Goal: Task Accomplishment & Management: Manage account settings

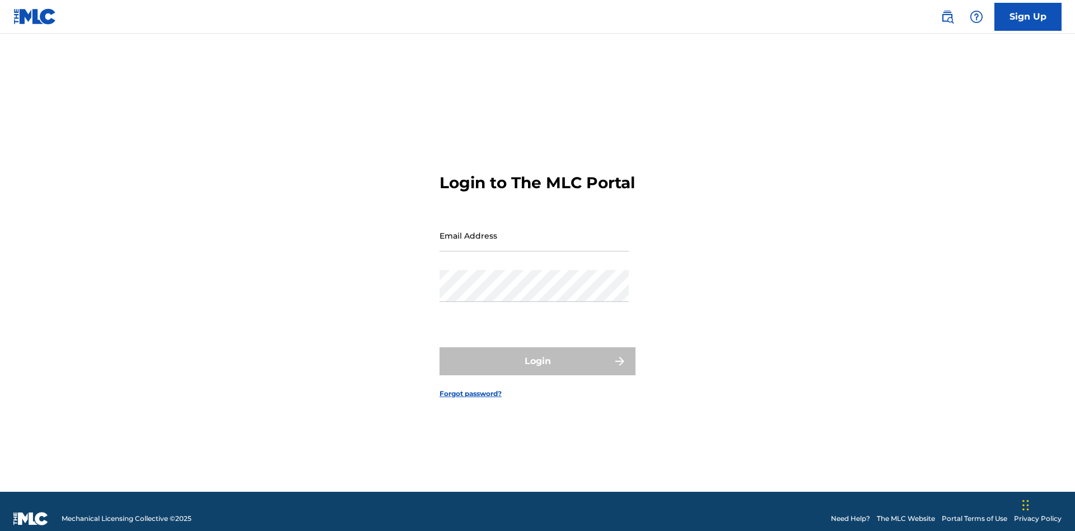
scroll to position [15, 0]
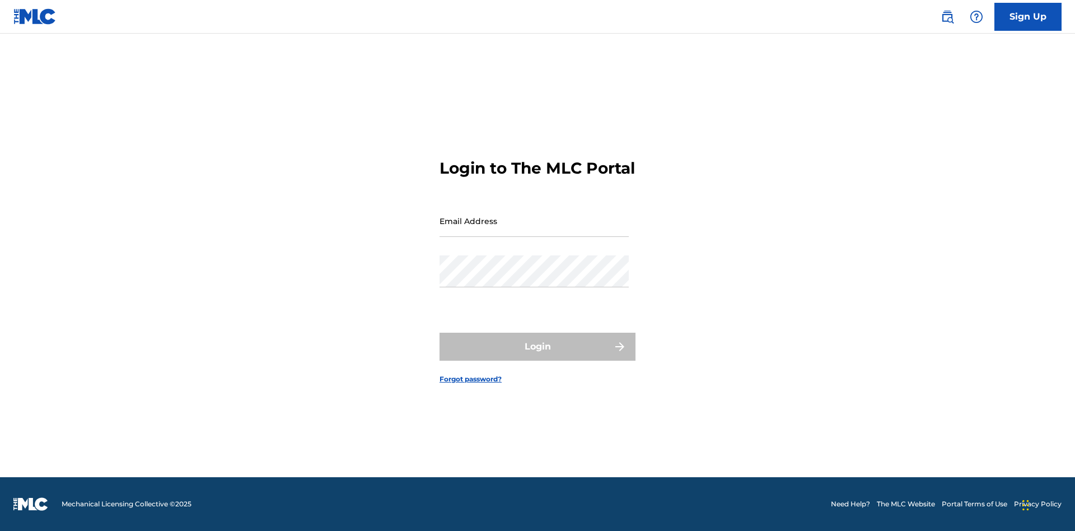
click at [534, 230] on input "Email Address" at bounding box center [533, 221] width 189 height 32
type input "[EMAIL_ADDRESS][DOMAIN_NAME]"
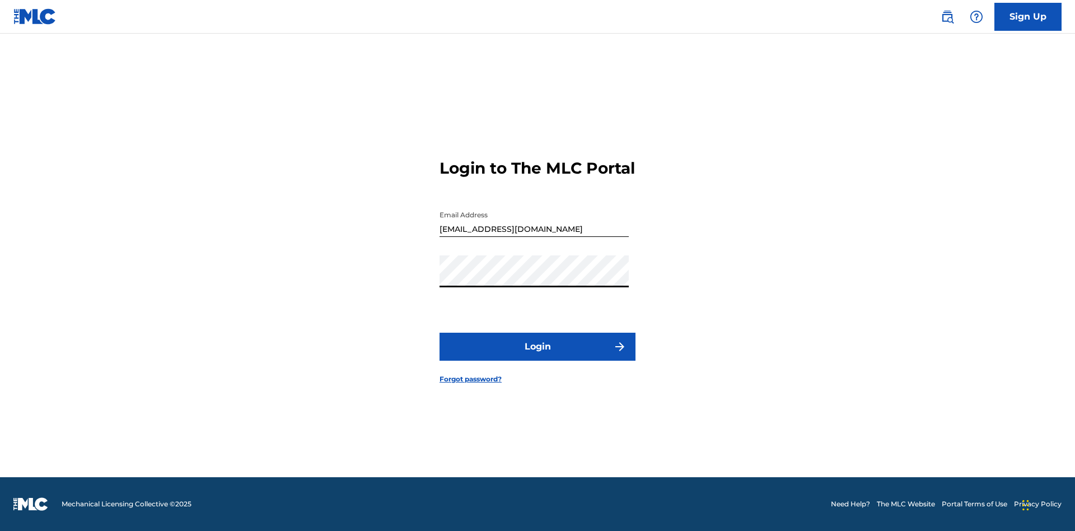
click at [537, 356] on button "Login" at bounding box center [537, 347] width 196 height 28
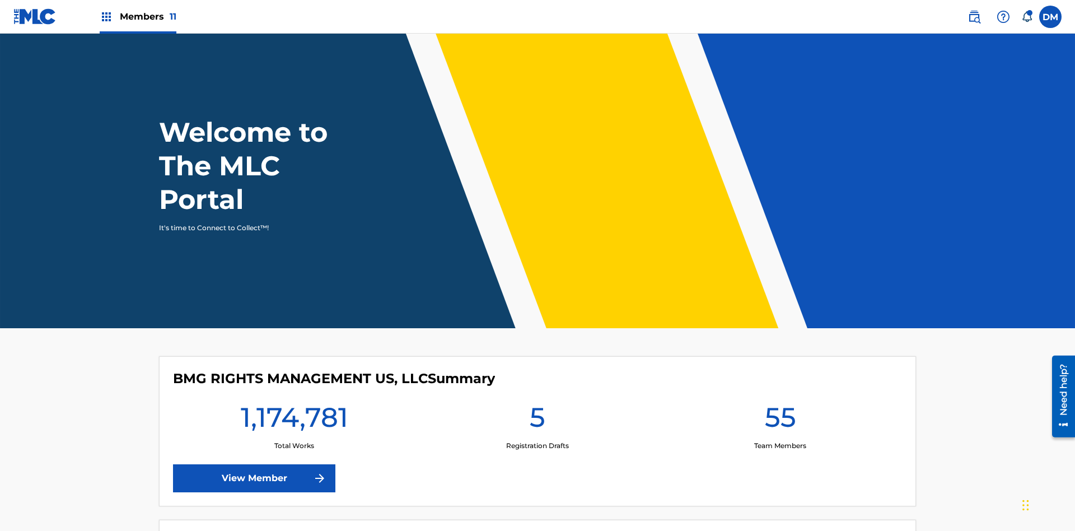
click at [138, 16] on span "Members 11" at bounding box center [148, 16] width 57 height 13
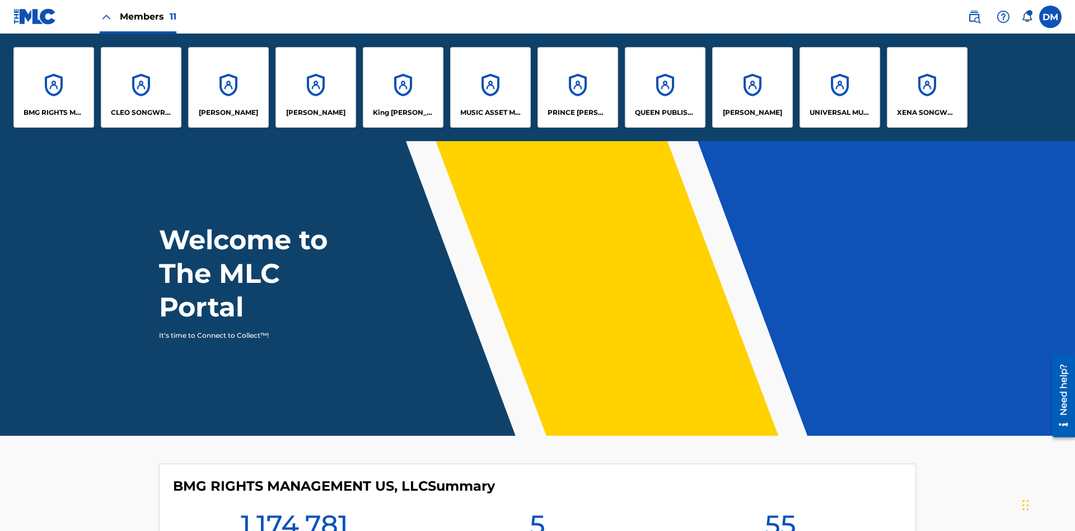
scroll to position [40, 0]
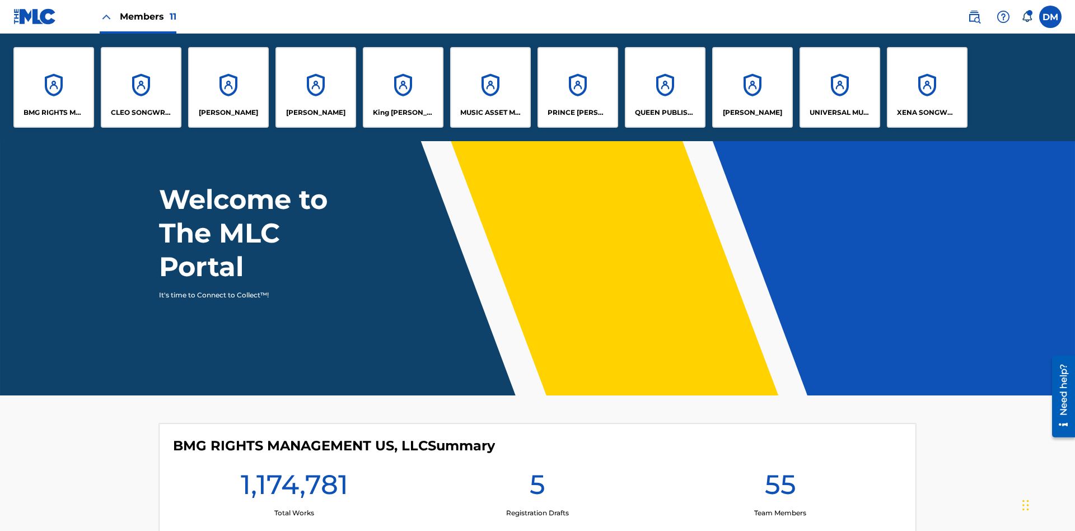
click at [402, 113] on p "King [PERSON_NAME]" at bounding box center [403, 112] width 61 height 10
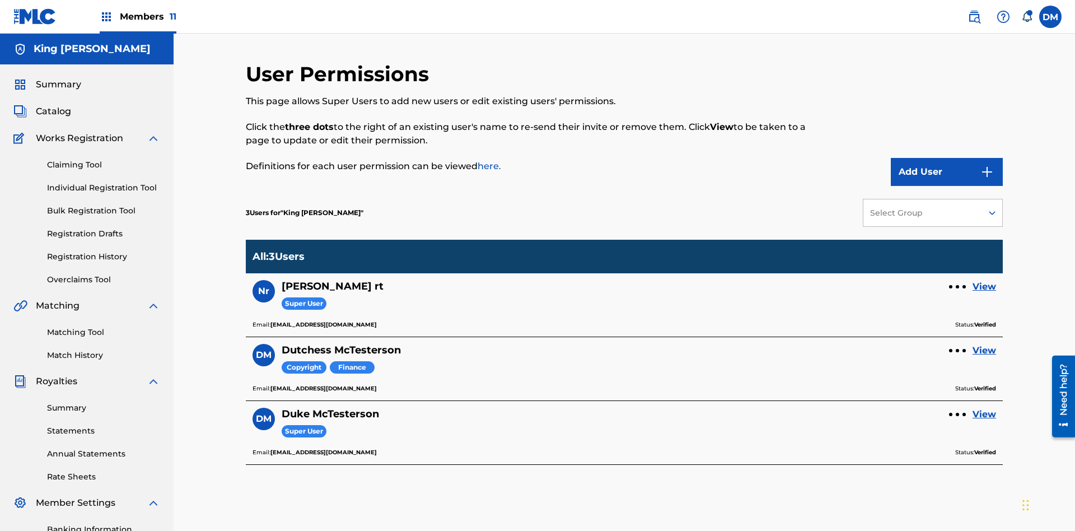
click at [984, 344] on link "View" at bounding box center [984, 350] width 24 height 13
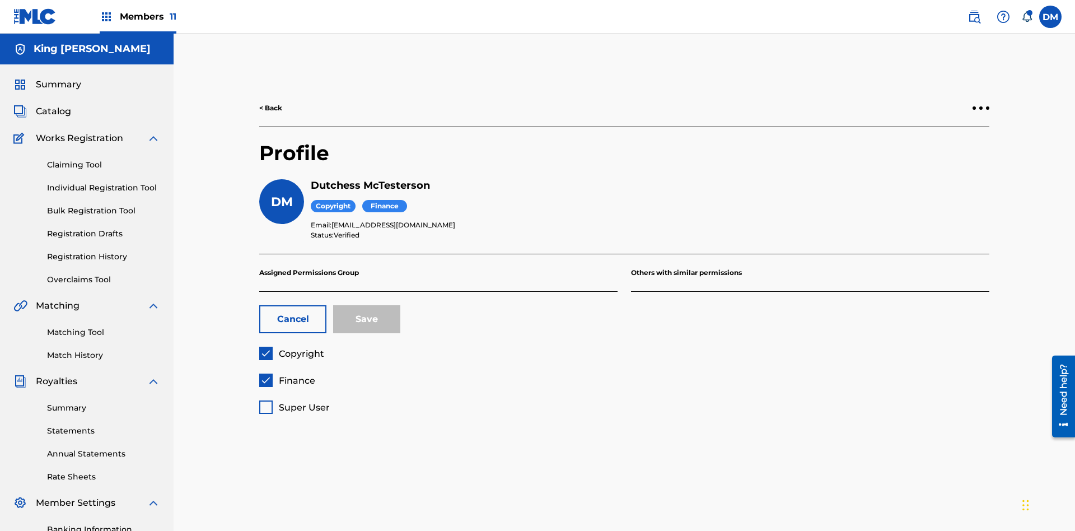
click at [291, 348] on span "Copyright" at bounding box center [301, 353] width 45 height 11
click at [287, 375] on span "Finance" at bounding box center [297, 380] width 36 height 11
click at [294, 402] on span "Super User" at bounding box center [304, 407] width 51 height 11
click at [367, 305] on button "Save" at bounding box center [366, 319] width 67 height 28
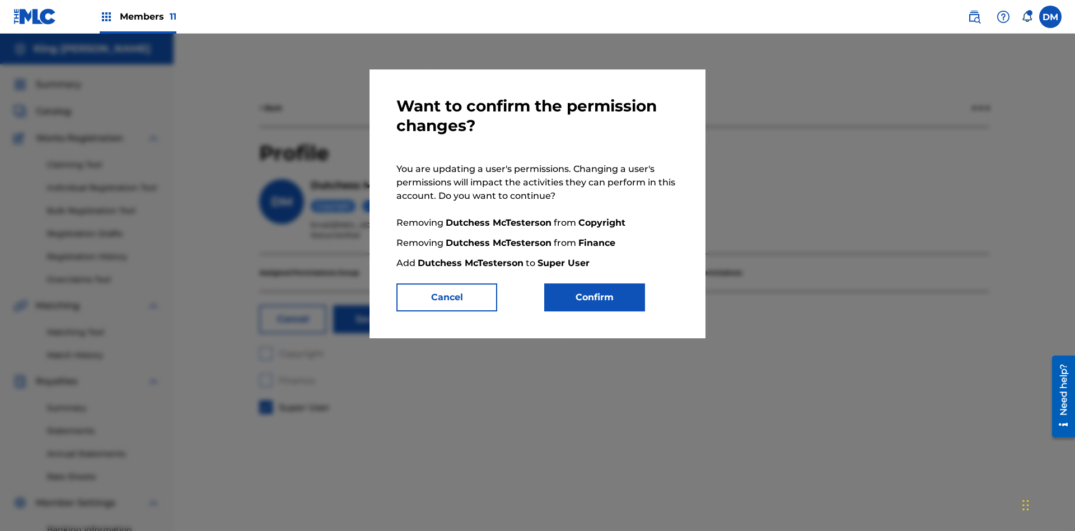
click at [595, 297] on button "Confirm" at bounding box center [594, 297] width 101 height 28
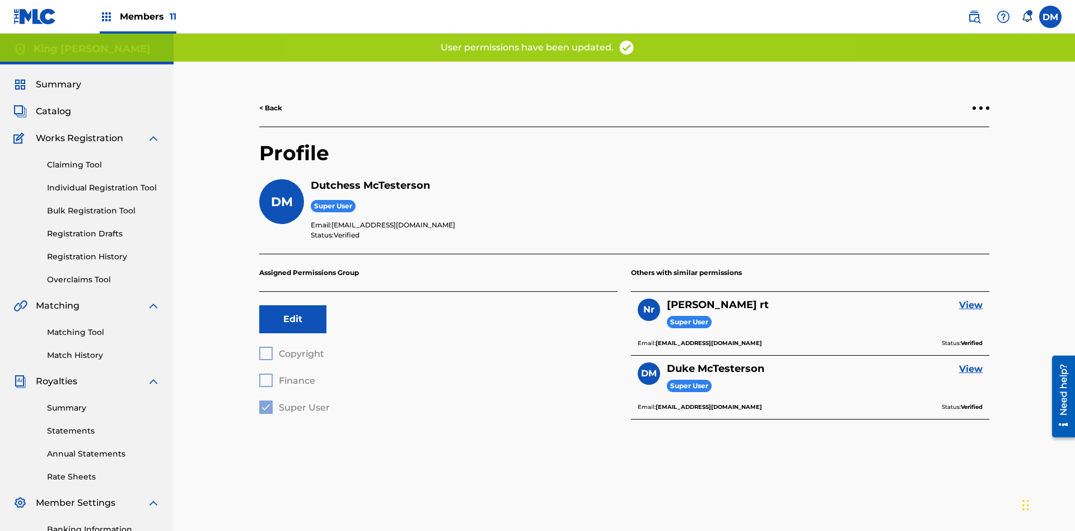
click at [293, 305] on button "Edit" at bounding box center [292, 319] width 67 height 28
click at [291, 348] on span "Copyright" at bounding box center [301, 353] width 45 height 11
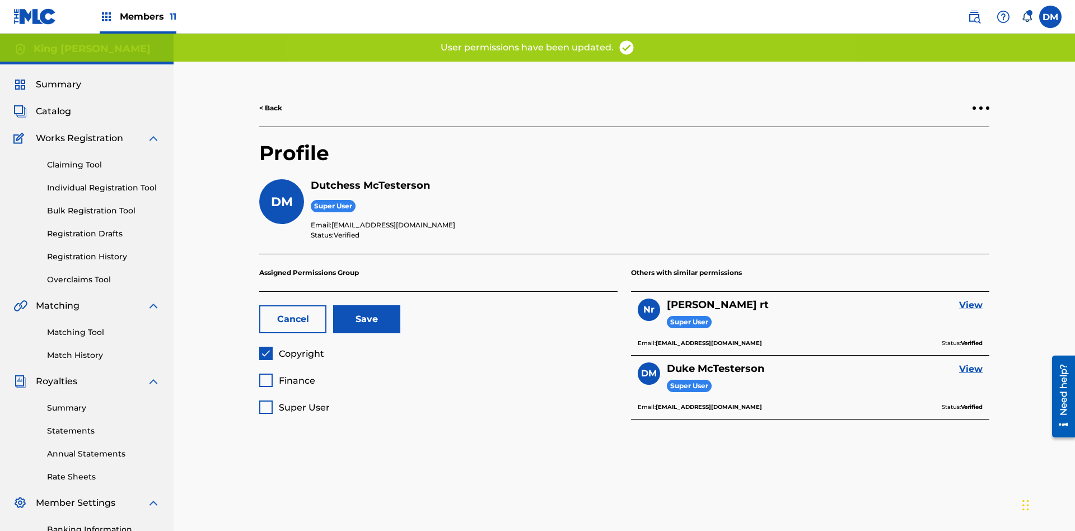
click at [287, 375] on span "Finance" at bounding box center [297, 380] width 36 height 11
click at [367, 305] on button "Save" at bounding box center [366, 319] width 67 height 28
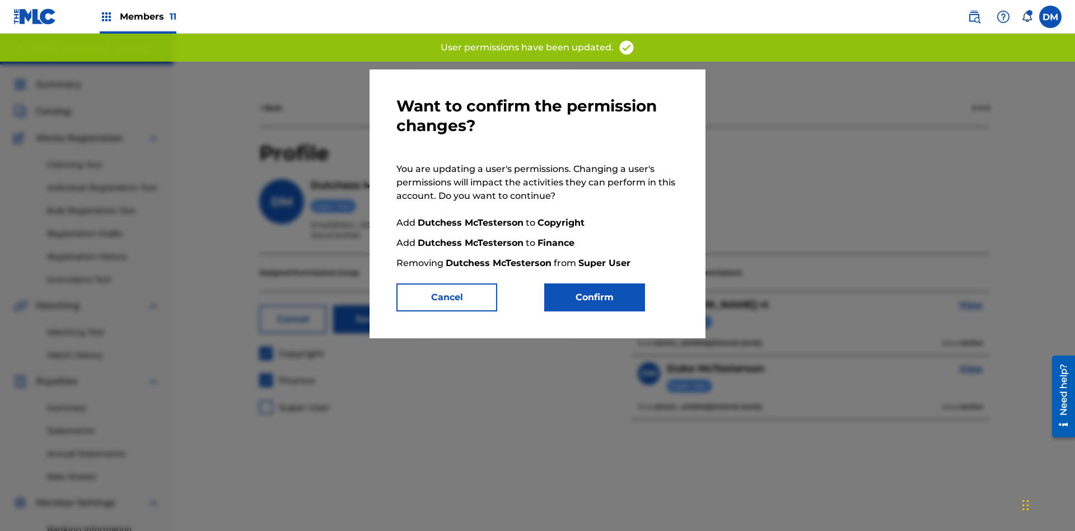
click at [595, 297] on button "Confirm" at bounding box center [594, 297] width 101 height 28
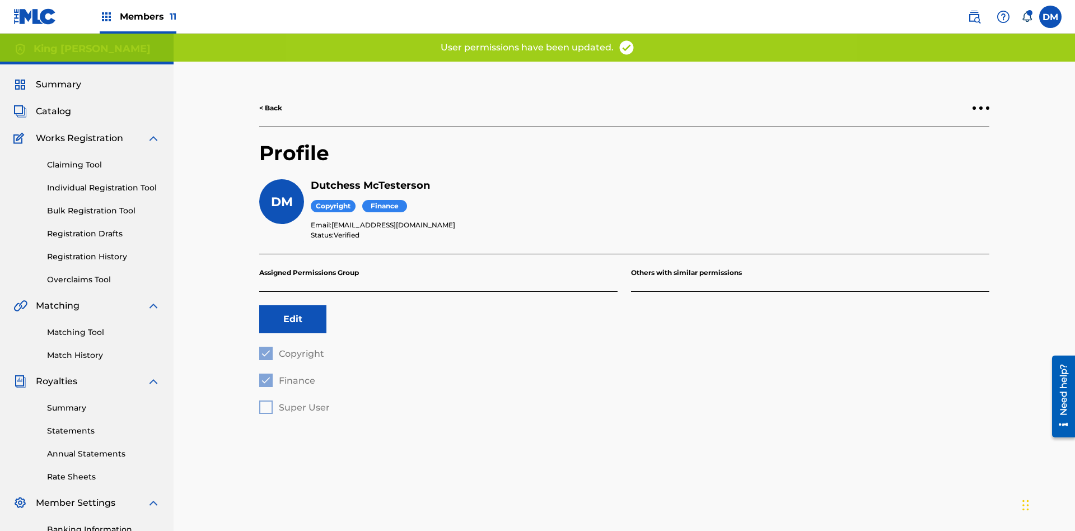
click at [293, 305] on button "Edit" at bounding box center [292, 319] width 67 height 28
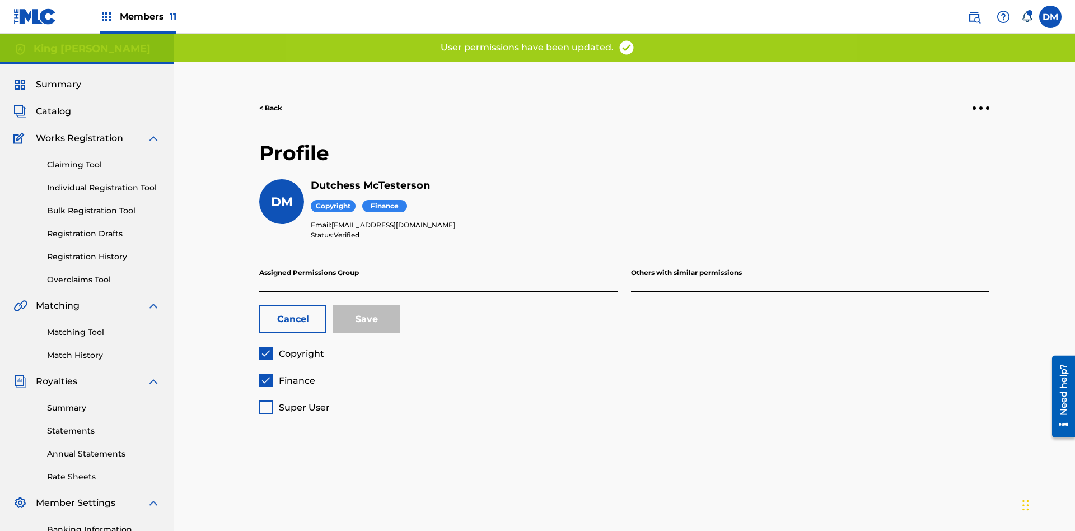
click at [287, 375] on span "Finance" at bounding box center [297, 380] width 36 height 11
click at [367, 305] on button "Save" at bounding box center [366, 319] width 67 height 28
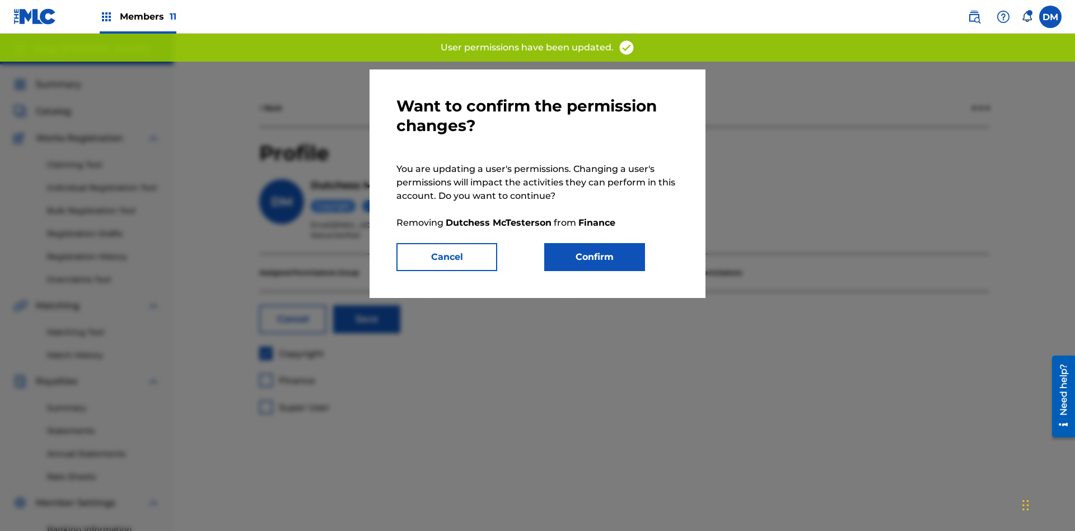
click at [595, 257] on button "Confirm" at bounding box center [594, 257] width 101 height 28
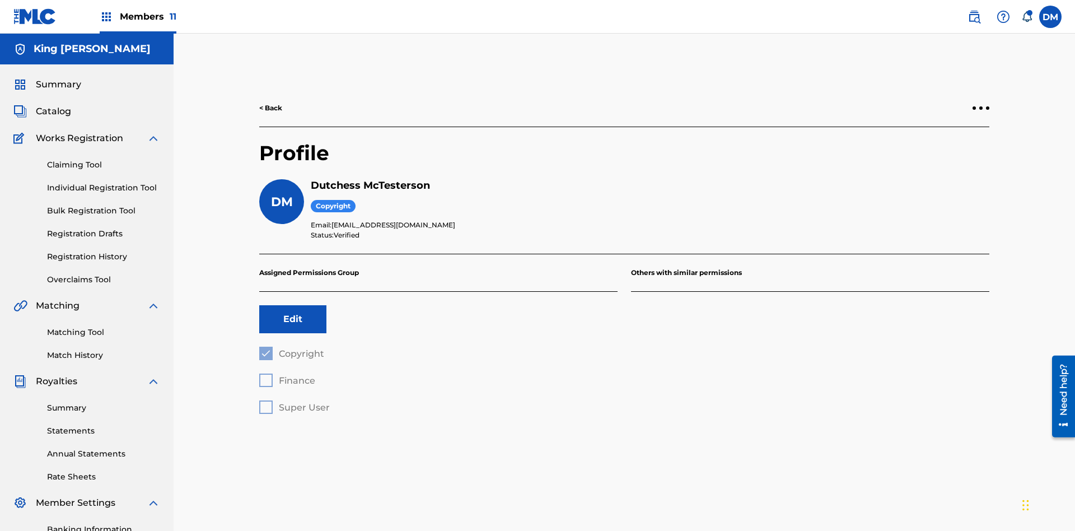
click at [293, 305] on button "Edit" at bounding box center [292, 319] width 67 height 28
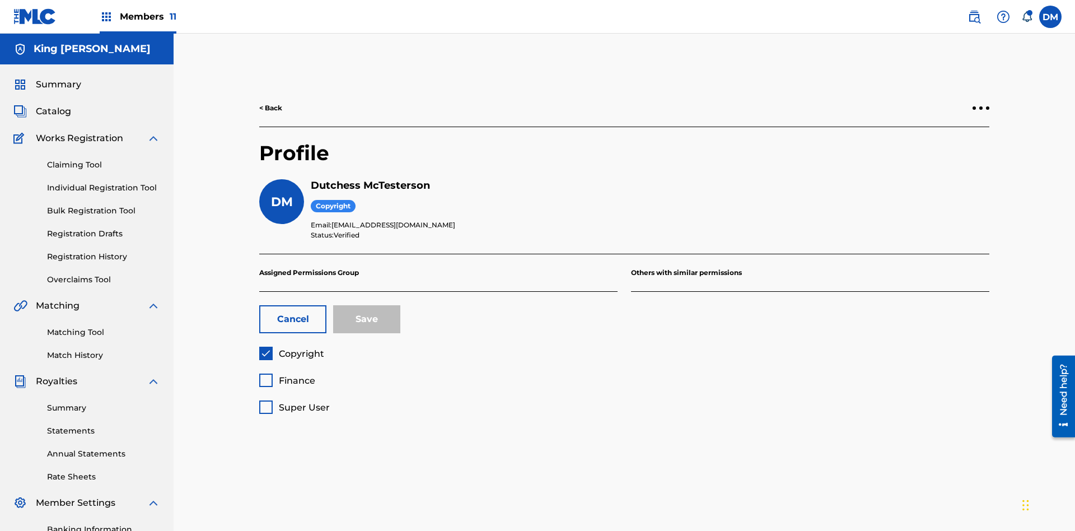
click at [291, 348] on span "Copyright" at bounding box center [301, 353] width 45 height 11
click at [287, 375] on span "Finance" at bounding box center [297, 380] width 36 height 11
click at [367, 305] on button "Save" at bounding box center [366, 319] width 67 height 28
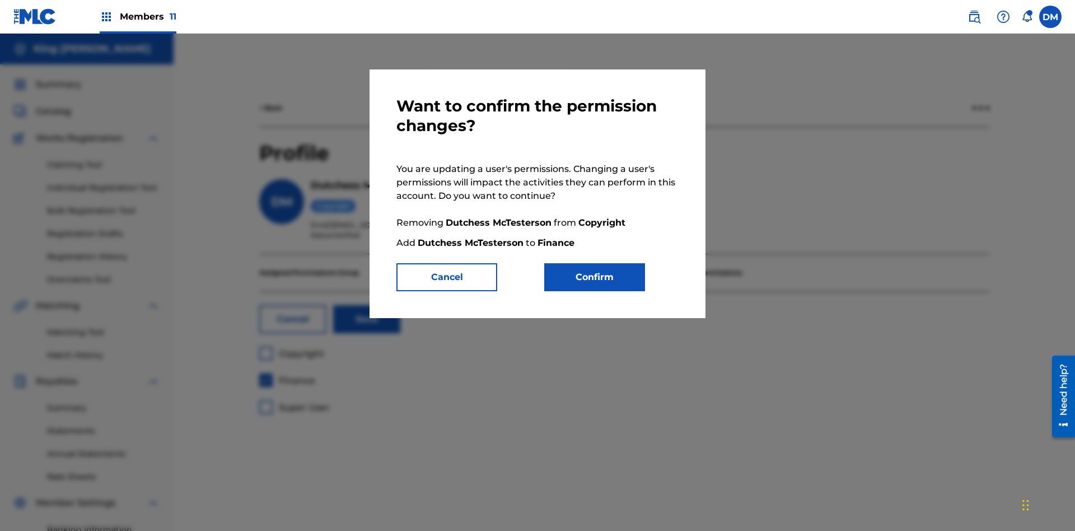
click at [595, 277] on button "Confirm" at bounding box center [594, 277] width 101 height 28
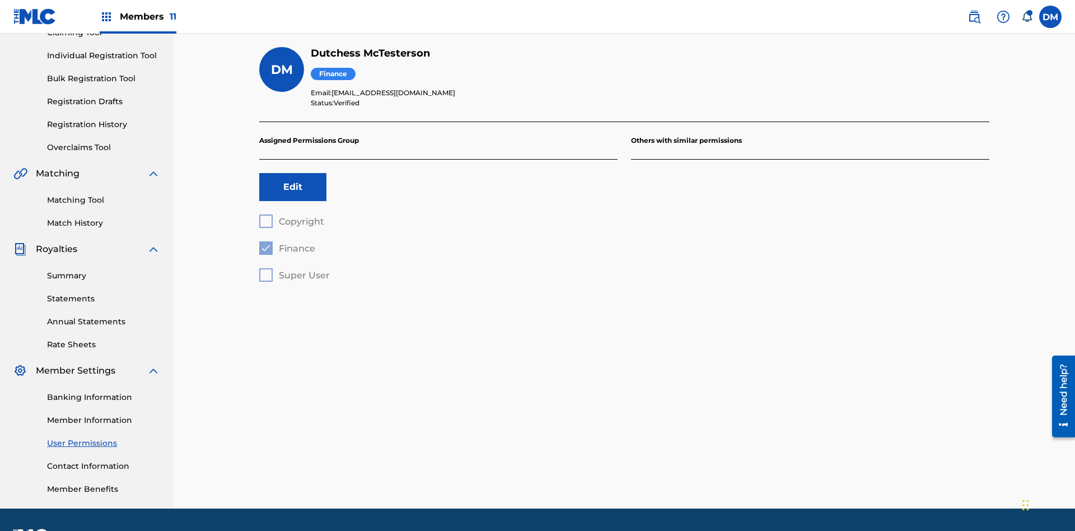
scroll to position [163, 0]
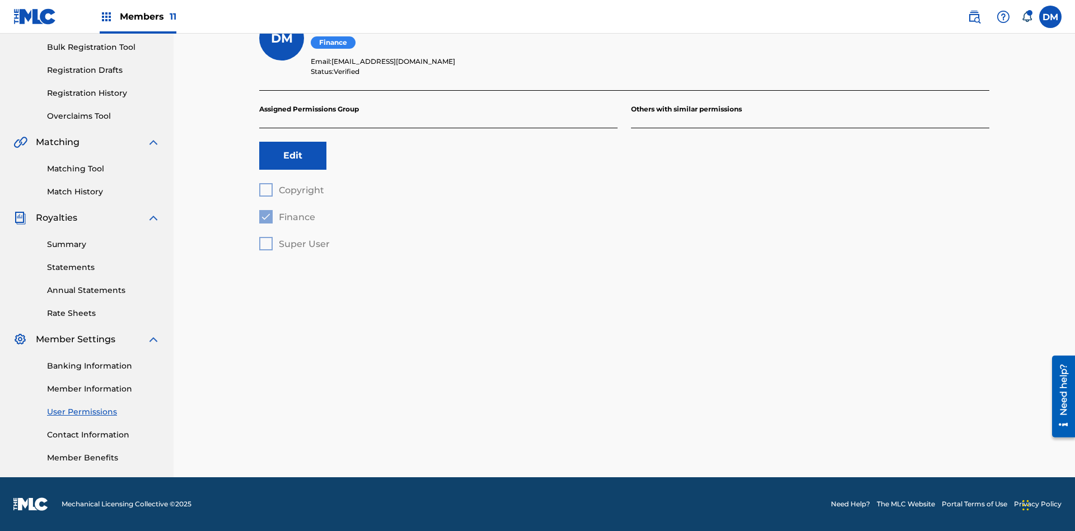
click at [293, 156] on button "Edit" at bounding box center [292, 156] width 67 height 28
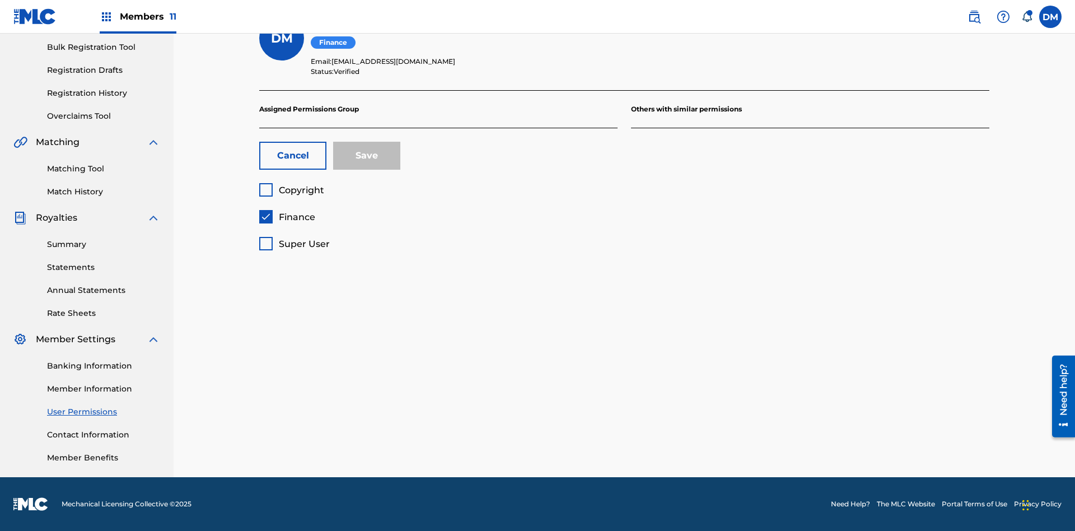
click at [287, 217] on span "Finance" at bounding box center [297, 217] width 36 height 11
click at [294, 244] on span "Super User" at bounding box center [304, 243] width 51 height 11
click at [367, 156] on button "Save" at bounding box center [366, 156] width 67 height 28
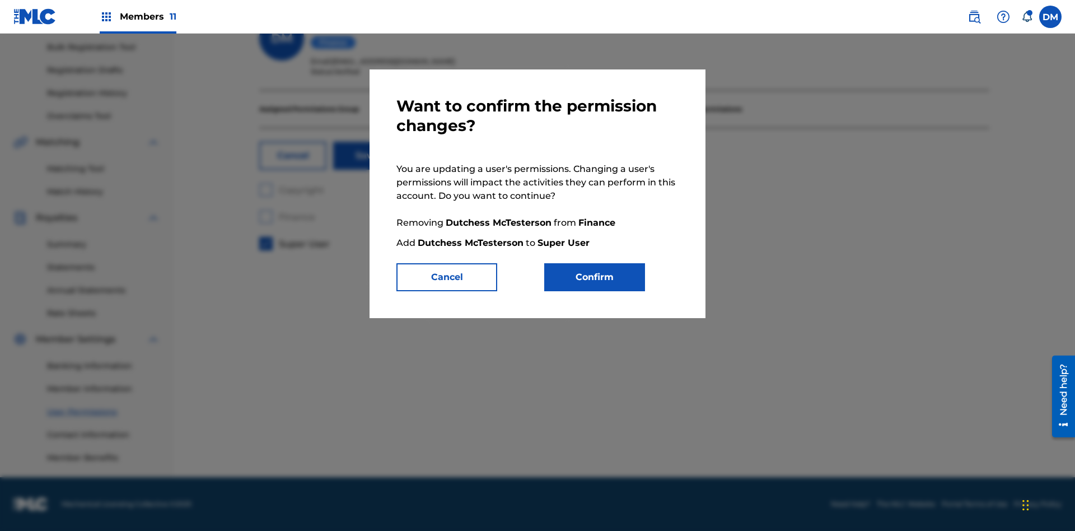
click at [595, 277] on button "Confirm" at bounding box center [594, 277] width 101 height 28
